Goal: Find specific page/section: Find specific page/section

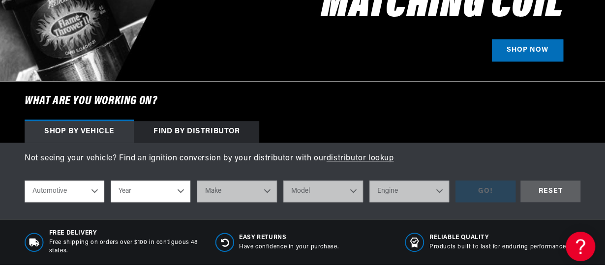
scroll to position [0, 516]
click at [95, 189] on select "Automotive Agricultural Industrial Marine Motorcycle" at bounding box center [65, 191] width 80 height 22
click at [25, 180] on select "Automotive Agricultural Industrial Marine Motorcycle" at bounding box center [65, 191] width 80 height 22
click at [180, 191] on select "Year 2022 2021 2020 2019 2018 2017 2016 2015 2014 2013 2012 2011 2010 2009 2008…" at bounding box center [151, 191] width 80 height 22
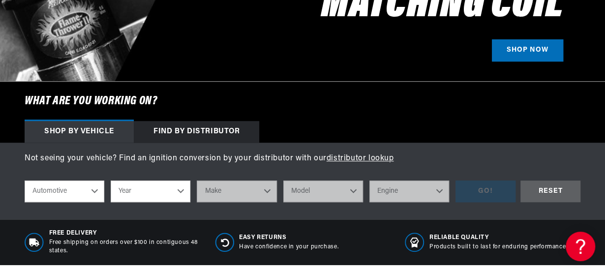
scroll to position [0, 0]
select select "1967"
click at [111, 180] on select "Year 2022 2021 2020 2019 2018 2017 2016 2015 2014 2013 2012 2011 2010 2009 2008…" at bounding box center [151, 191] width 80 height 22
select select "1967"
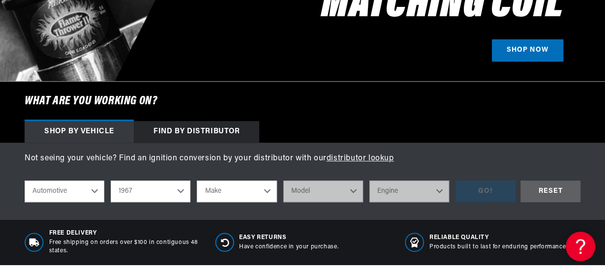
click at [265, 189] on select "Make Alfa Romeo American Motors Aston Martin Austin Austin Healey Avanti Bentle…" at bounding box center [237, 191] width 80 height 22
select select "Chevrolet"
click at [197, 180] on select "Make Alfa Romeo American Motors Aston Martin Austin Austin Healey Avanti Bentle…" at bounding box center [237, 191] width 80 height 22
select select "Chevrolet"
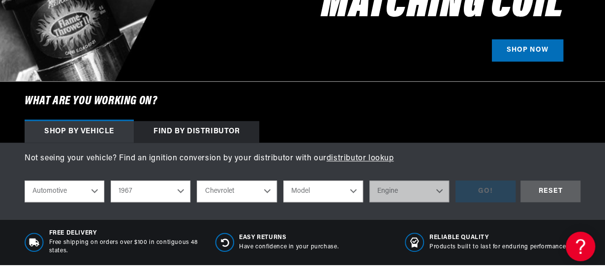
click at [356, 191] on select "Model Bel Air Biscayne C10 Pickup C10 Suburban C20 Pickup C20 Suburban C30 Pick…" at bounding box center [323, 191] width 80 height 22
select select "Camaro"
click at [283, 180] on select "Model Bel Air Biscayne C10 Pickup C10 Suburban C20 Pickup C20 Suburban C30 Pick…" at bounding box center [323, 191] width 80 height 22
select select "Camaro"
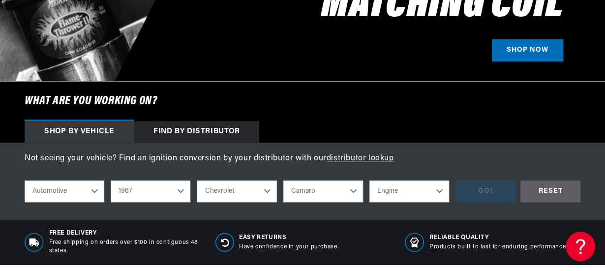
click at [438, 189] on select "Engine 6.6L 230cid / 3.8L 250cid / 4.1L 302cid / 4.9L 305cid / 5.0L 327cid / 5.…" at bounding box center [409, 191] width 80 height 22
select select "427cid-7.0L"
click at [369, 180] on select "Engine 6.6L 230cid / 3.8L 250cid / 4.1L 302cid / 4.9L 305cid / 5.0L 327cid / 5.…" at bounding box center [409, 191] width 80 height 22
select select "427cid-7.0L"
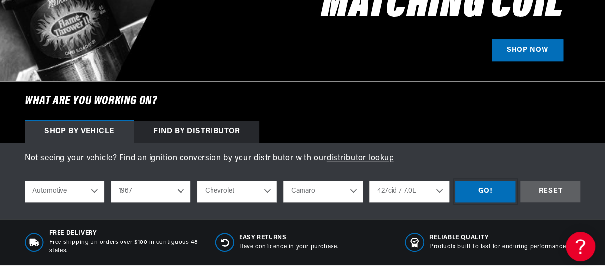
click at [482, 189] on div "GO!" at bounding box center [485, 191] width 60 height 22
